Goal: Transaction & Acquisition: Book appointment/travel/reservation

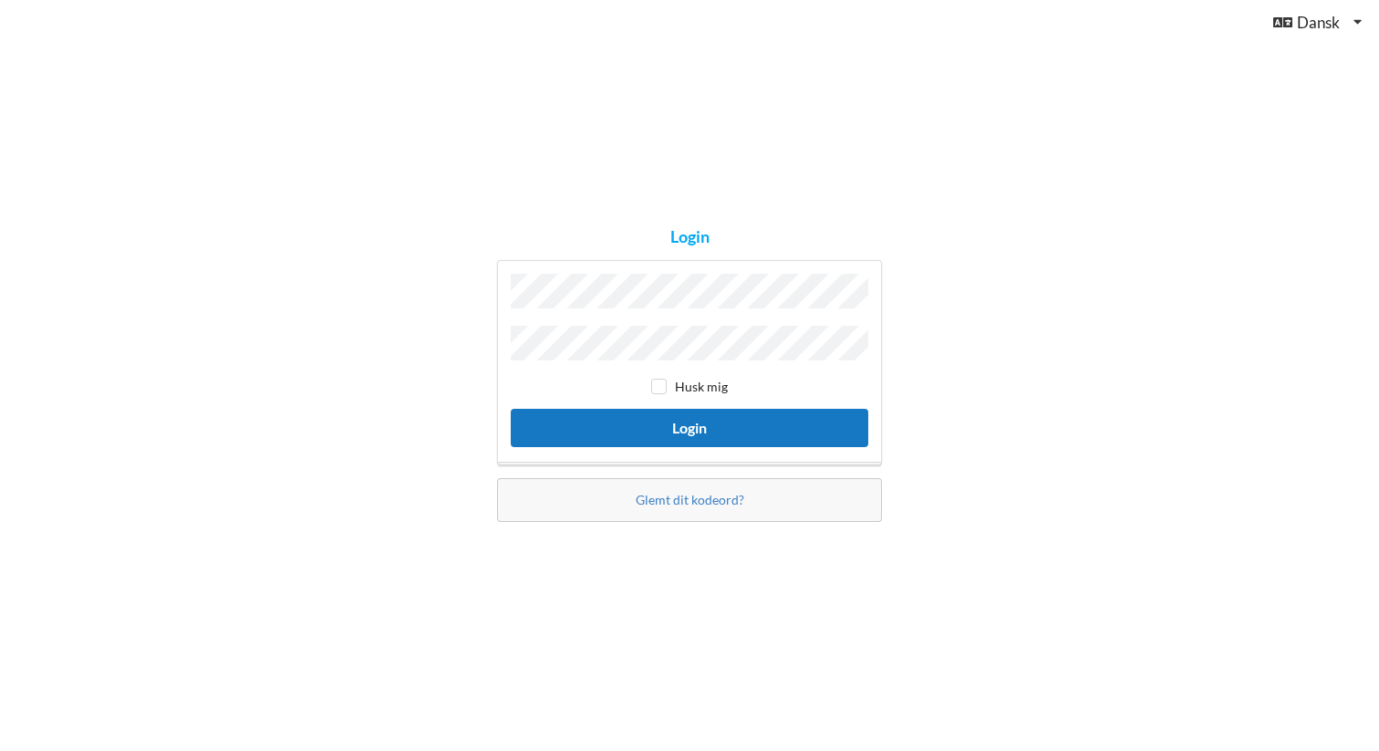
click at [688, 422] on button "Login" at bounding box center [690, 427] width 358 height 37
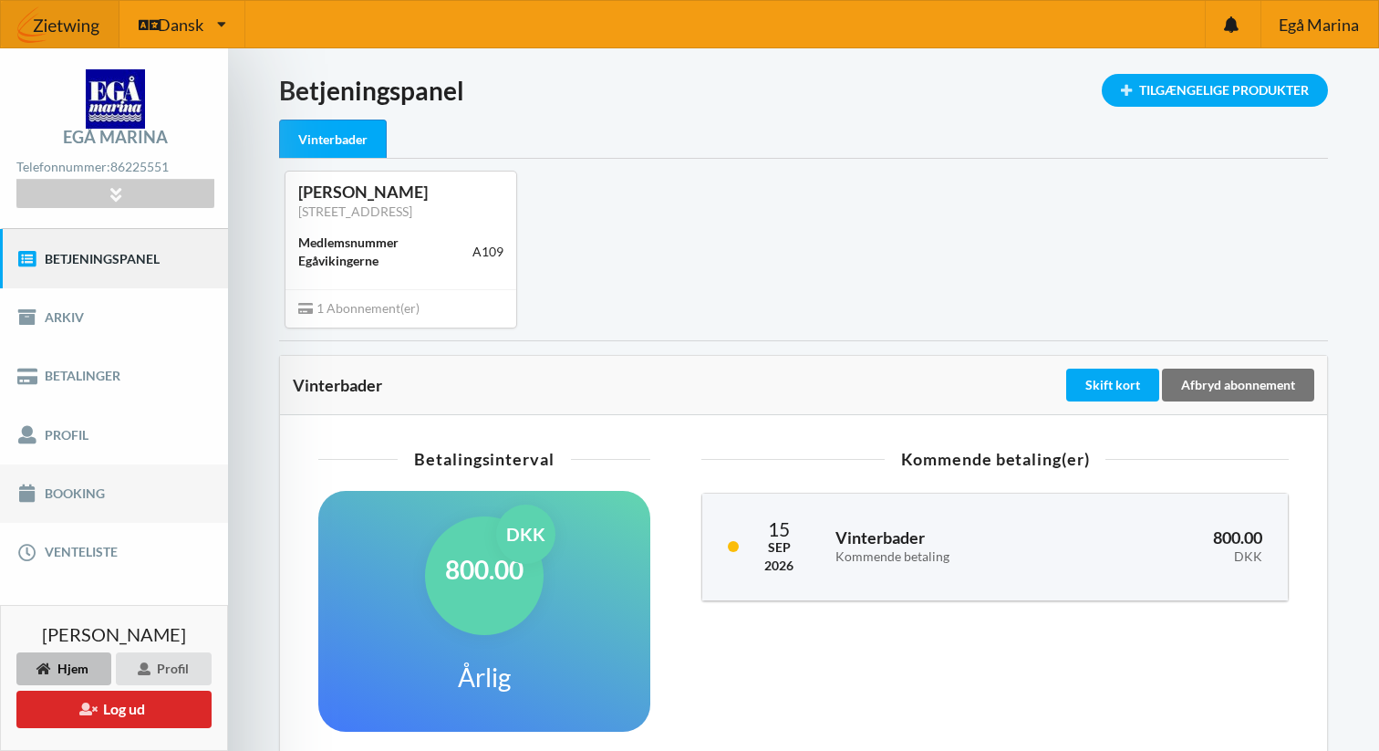
click at [64, 496] on link "Booking" at bounding box center [114, 493] width 228 height 58
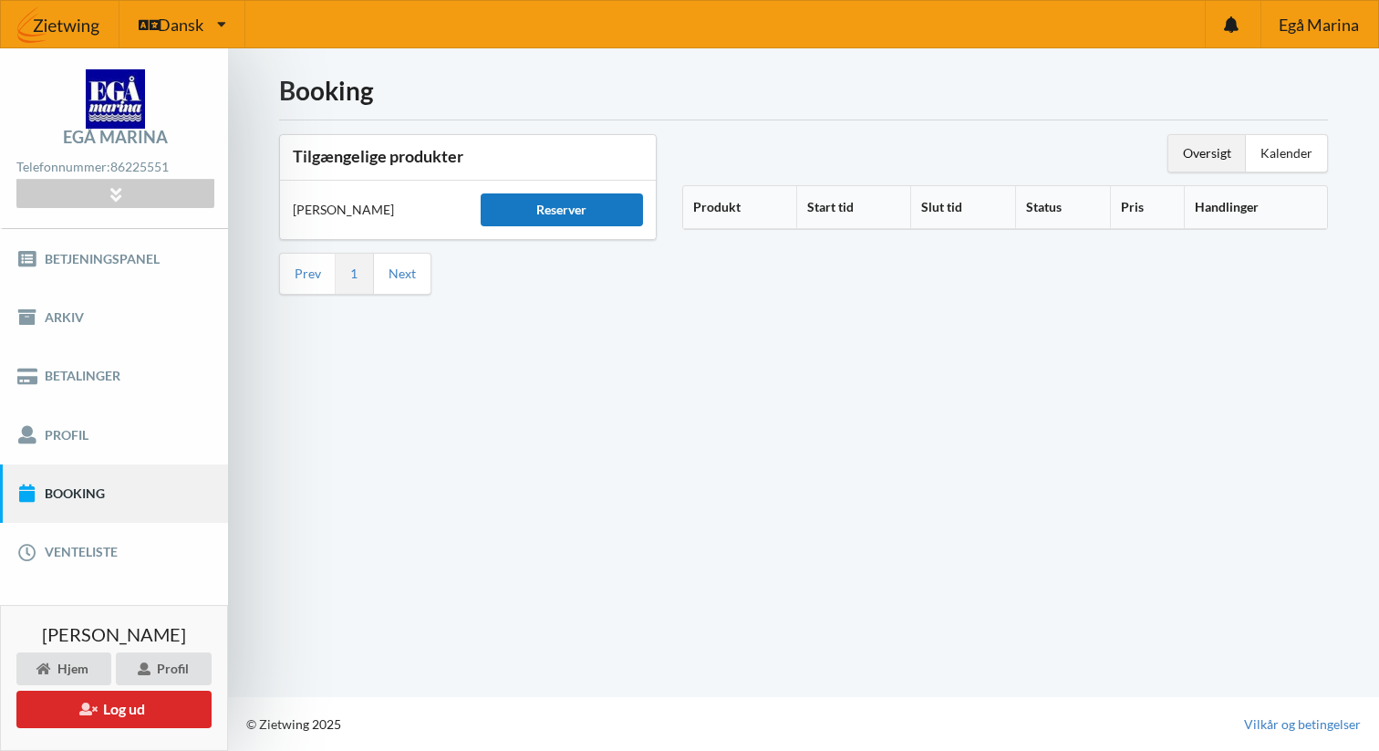
click at [565, 215] on div "Reserver" at bounding box center [562, 209] width 162 height 33
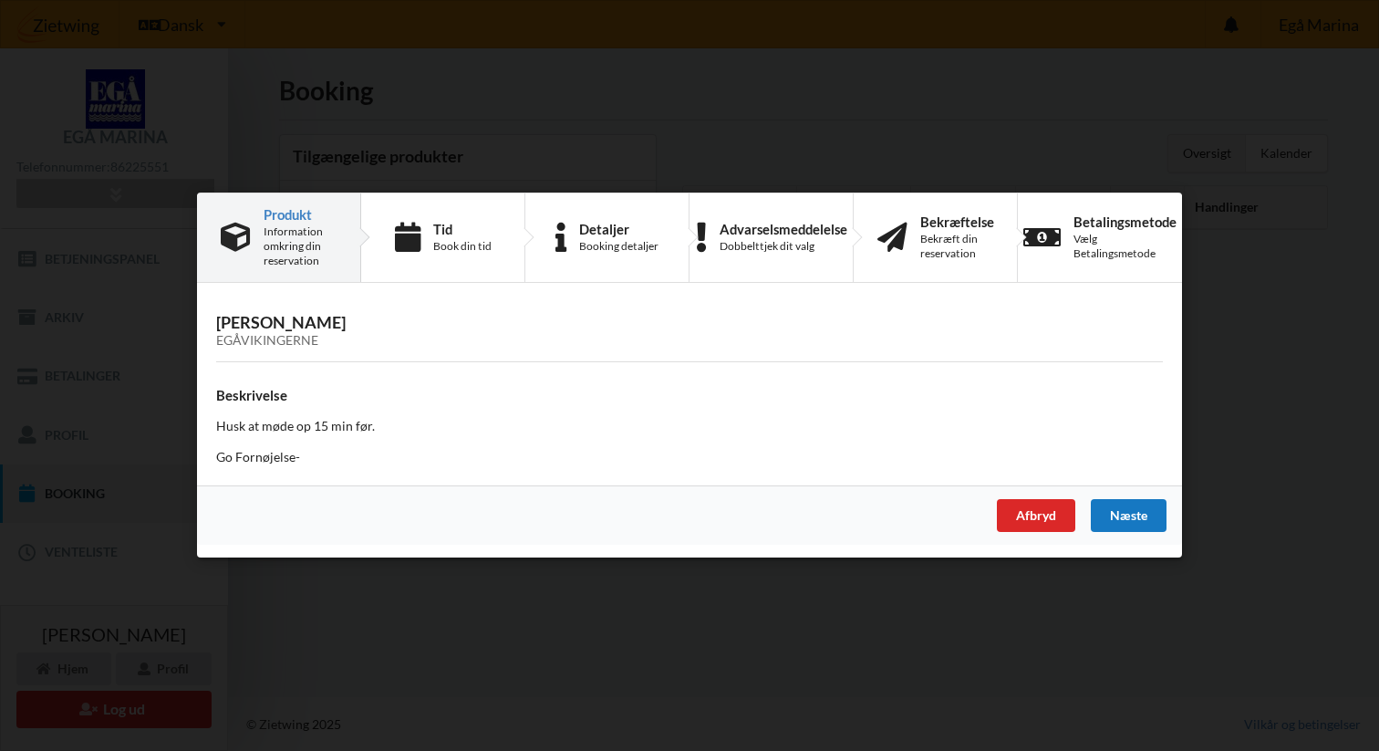
click at [1120, 512] on div "Næste" at bounding box center [1129, 516] width 76 height 33
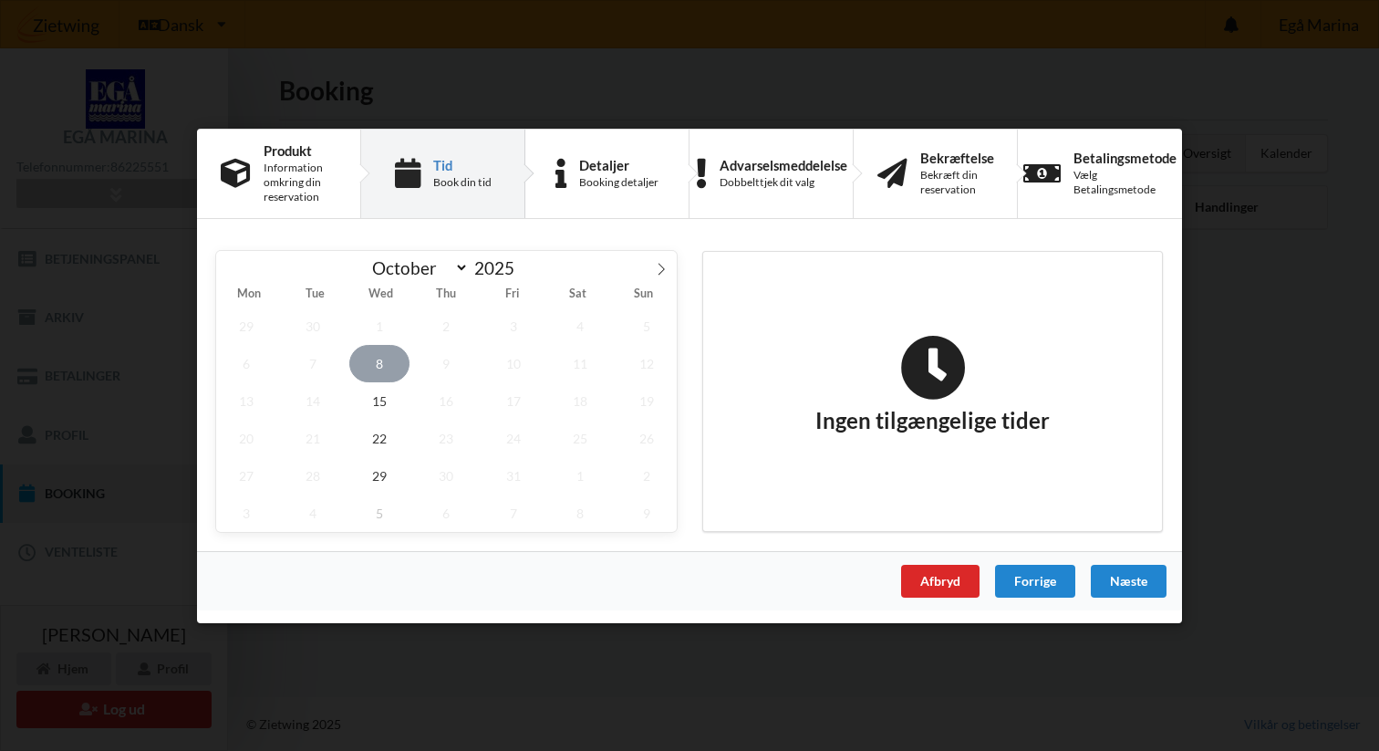
click at [380, 358] on span "8" at bounding box center [379, 362] width 60 height 37
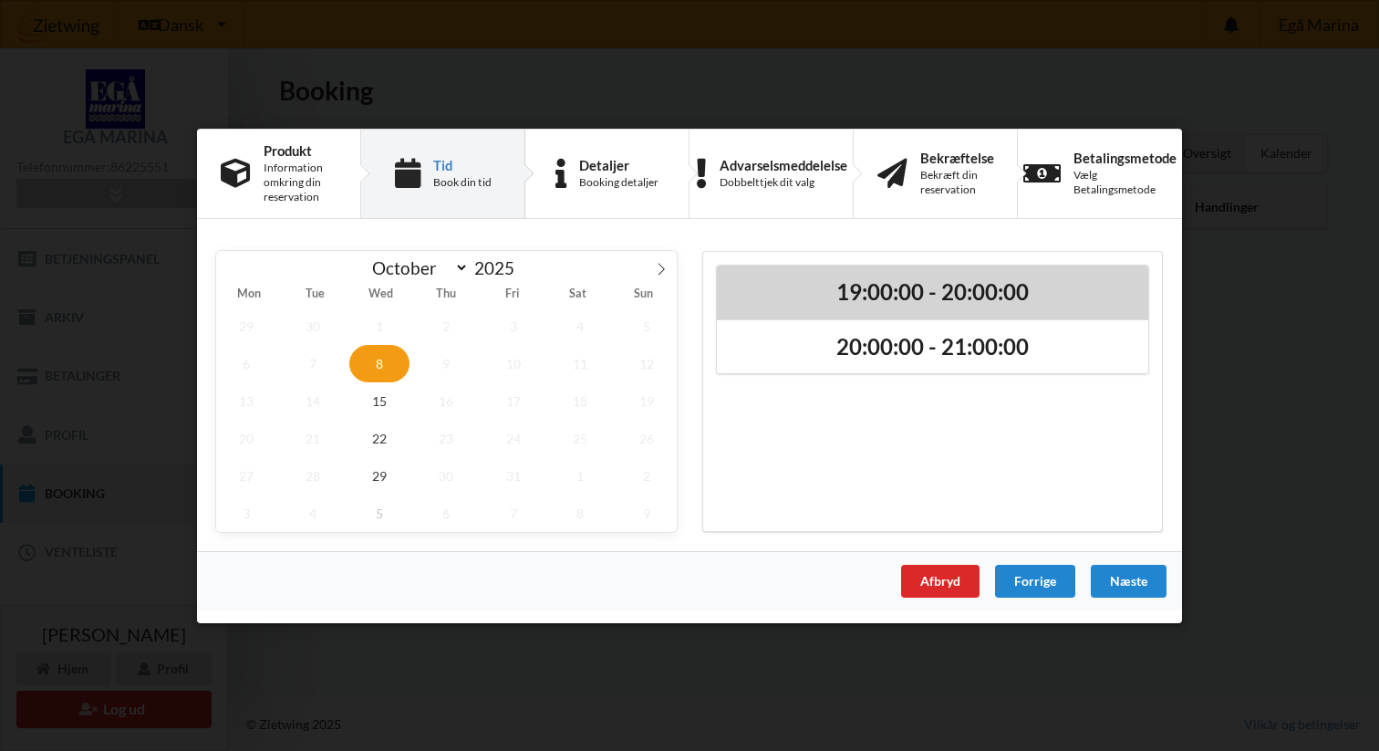
click at [890, 289] on h2 "19:00:00 - 20:00:00" at bounding box center [933, 291] width 406 height 28
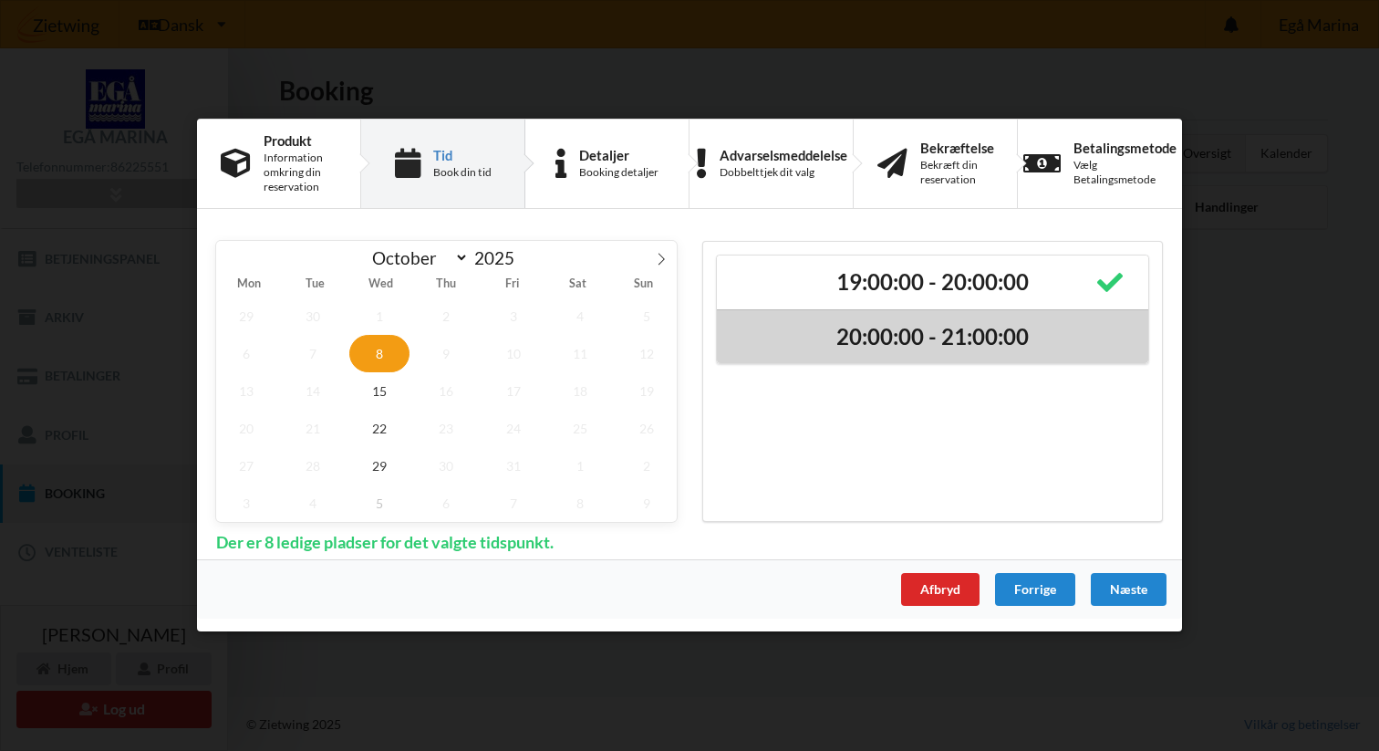
click at [879, 337] on h2 "20:00:00 - 21:00:00" at bounding box center [933, 337] width 406 height 28
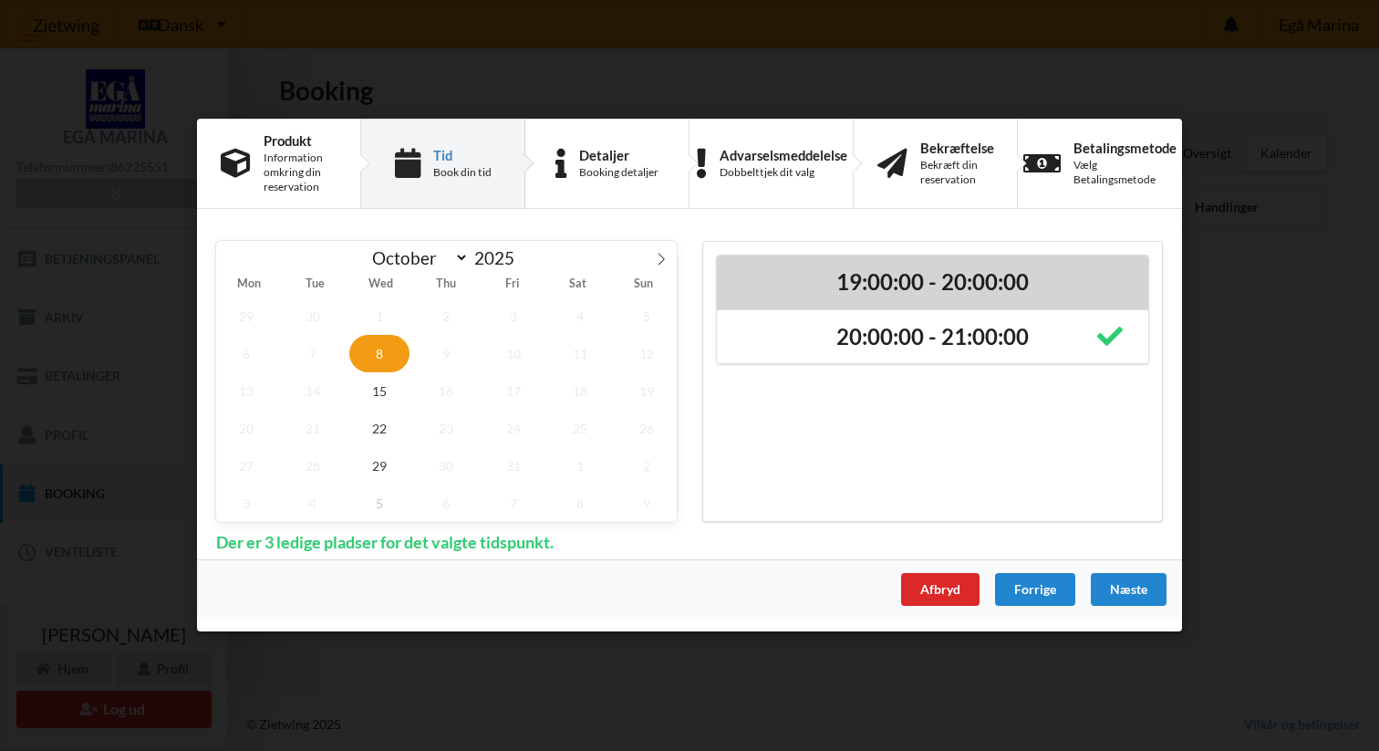
click at [876, 278] on h2 "19:00:00 - 20:00:00" at bounding box center [933, 282] width 406 height 28
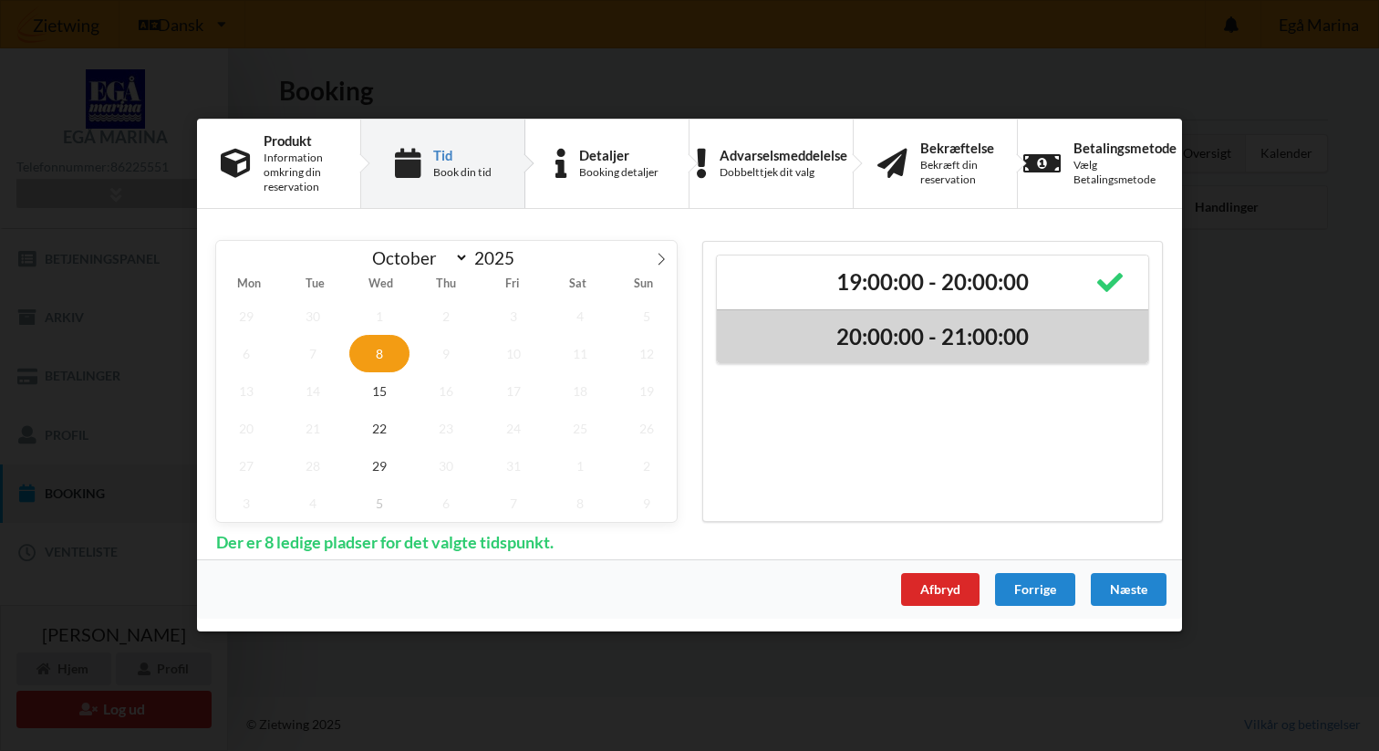
click at [877, 341] on h2 "20:00:00 - 21:00:00" at bounding box center [933, 337] width 406 height 28
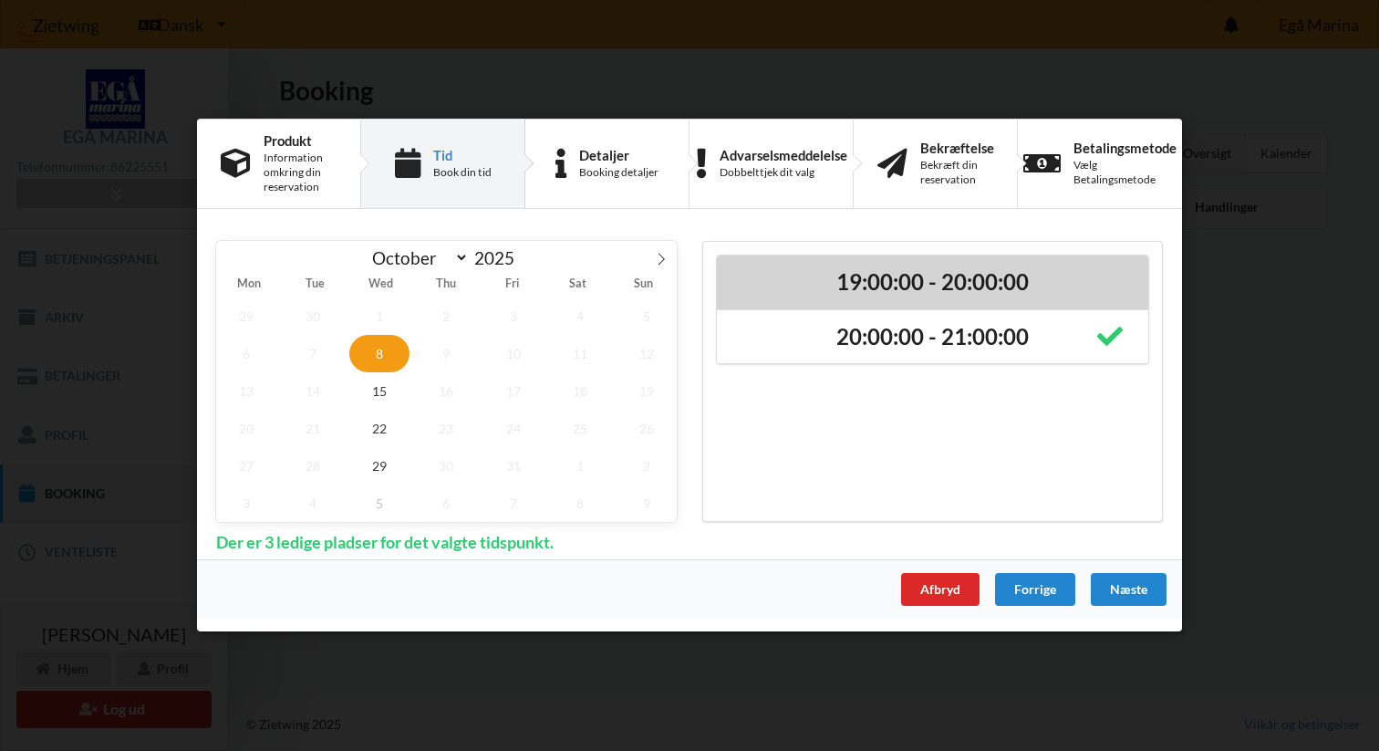
click at [866, 279] on h2 "19:00:00 - 20:00:00" at bounding box center [933, 282] width 406 height 28
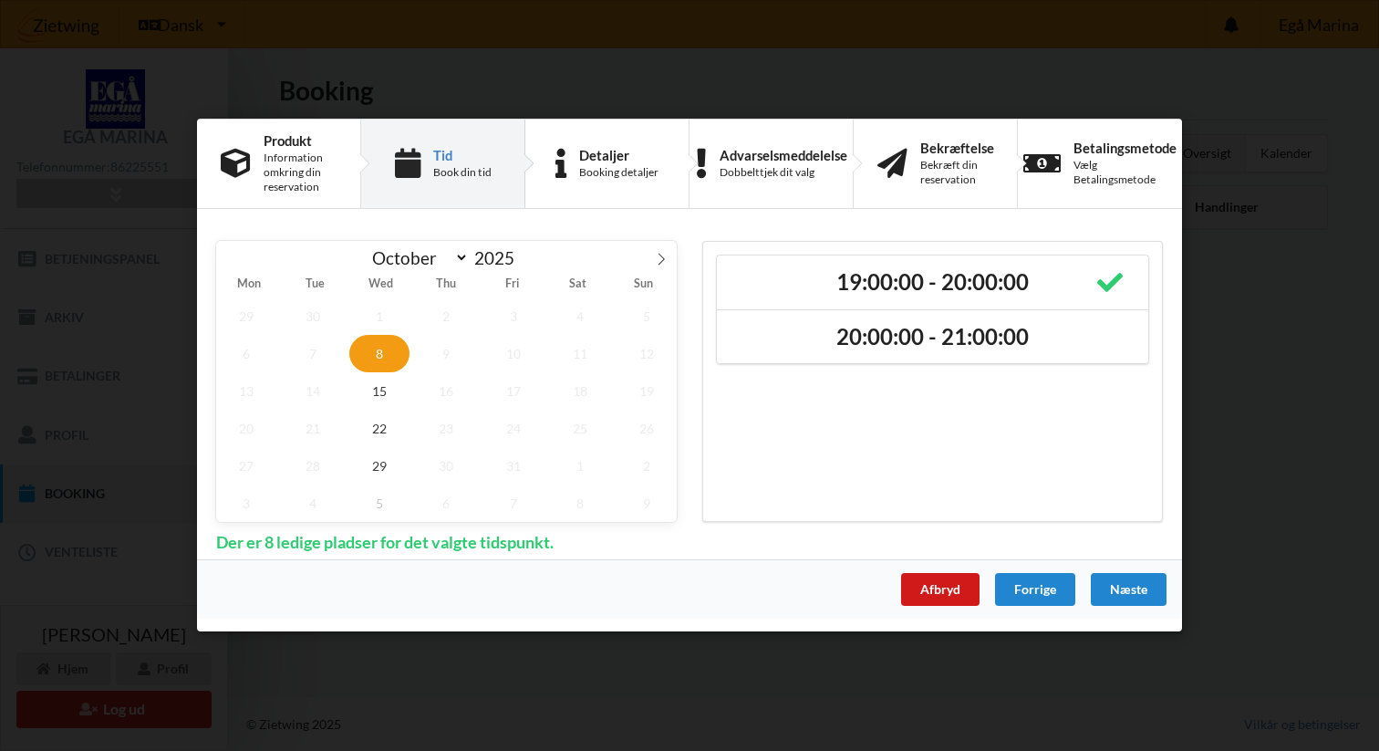
click at [934, 587] on div "Afbryd" at bounding box center [940, 590] width 78 height 33
